Goal: Navigation & Orientation: Find specific page/section

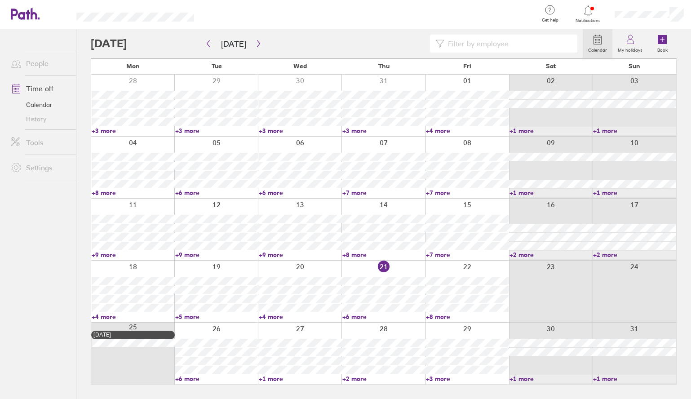
click at [189, 378] on link "+6 more" at bounding box center [216, 378] width 83 height 8
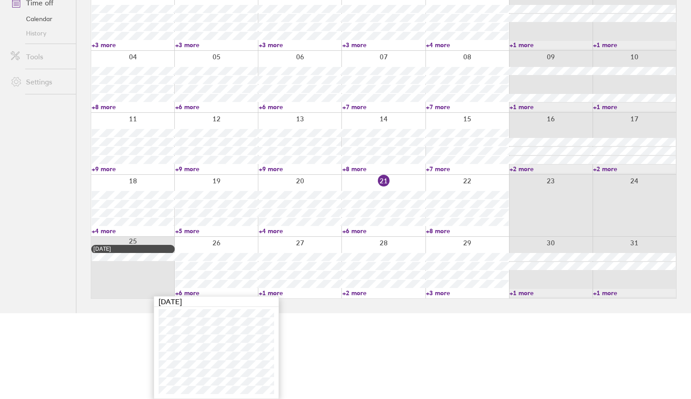
scroll to position [86, 0]
click at [274, 292] on link "+1 more" at bounding box center [300, 293] width 83 height 8
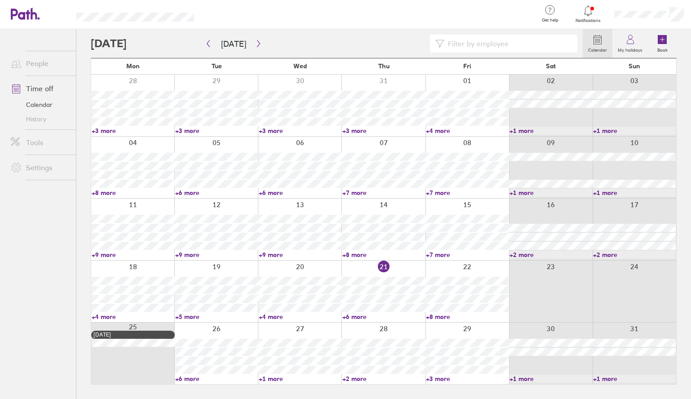
click at [272, 379] on link "+1 more" at bounding box center [300, 378] width 83 height 8
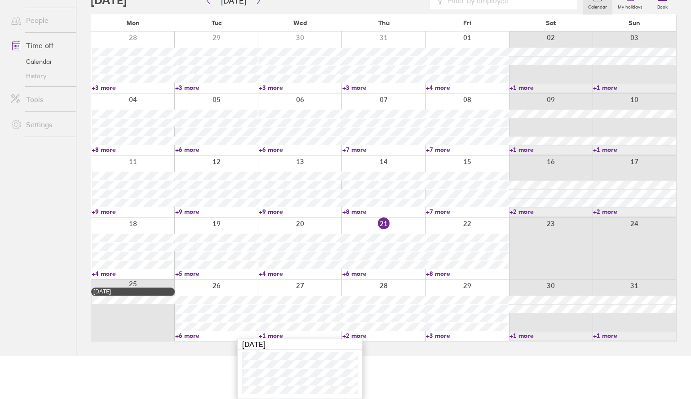
scroll to position [43, 0]
click at [365, 336] on link "+2 more" at bounding box center [383, 335] width 83 height 8
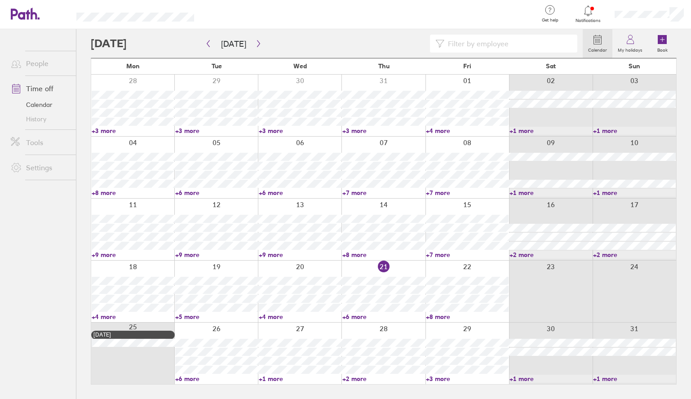
scroll to position [0, 0]
click at [355, 378] on link "+2 more" at bounding box center [383, 378] width 83 height 8
click at [255, 43] on icon "button" at bounding box center [258, 43] width 7 height 7
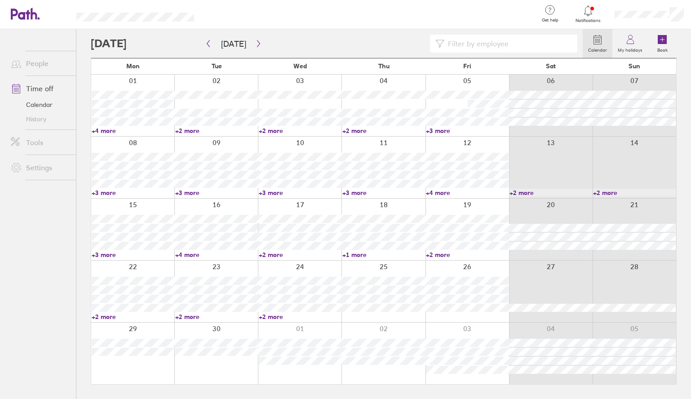
click at [101, 131] on link "+4 more" at bounding box center [133, 131] width 83 height 8
click at [35, 242] on ul "People Time off Calendar History Tools Settings" at bounding box center [38, 199] width 76 height 340
click at [106, 193] on link "+3 more" at bounding box center [133, 193] width 83 height 8
click at [48, 241] on ul "People Time off Calendar History Tools Settings" at bounding box center [38, 199] width 76 height 340
